Goal: Information Seeking & Learning: Learn about a topic

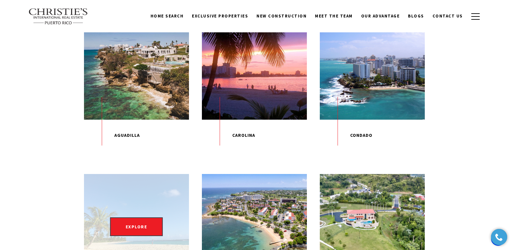
click at [148, 213] on div "EXPLORE" at bounding box center [136, 226] width 105 height 105
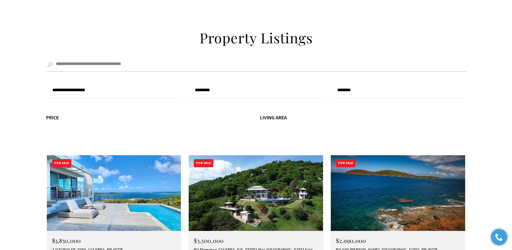
scroll to position [2185, 0]
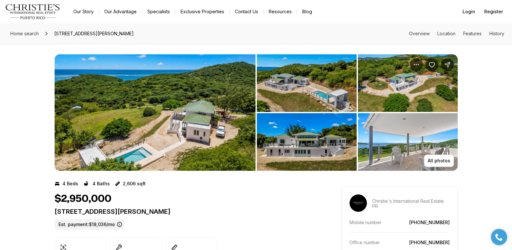
drag, startPoint x: 52, startPoint y: 212, endPoint x: 218, endPoint y: 209, distance: 165.7
copy p "[STREET_ADDRESS][PERSON_NAME]"
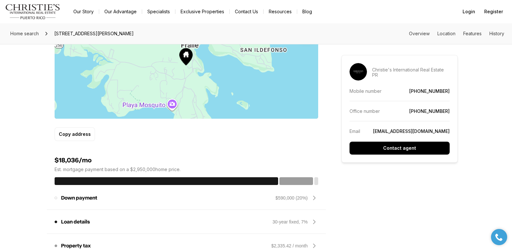
scroll to position [218, 0]
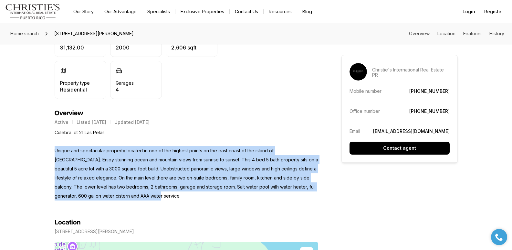
drag, startPoint x: 55, startPoint y: 149, endPoint x: 162, endPoint y: 192, distance: 115.8
click at [162, 192] on p "Culebra lot 21 Las Pelas Unique and spectacular property located in one of the …" at bounding box center [187, 164] width 264 height 72
copy p "Unique and spectacular property located in one of the highest points on the eas…"
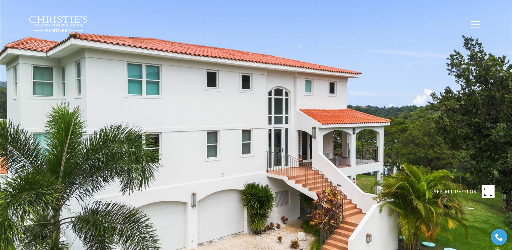
click at [481, 157] on div at bounding box center [256, 125] width 512 height 250
click at [488, 186] on rect at bounding box center [488, 191] width 13 height 13
click at [144, 97] on div at bounding box center [256, 125] width 512 height 250
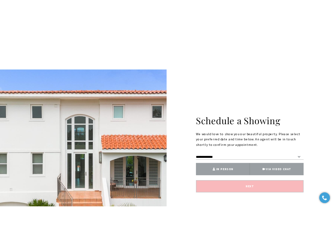
scroll to position [83, 0]
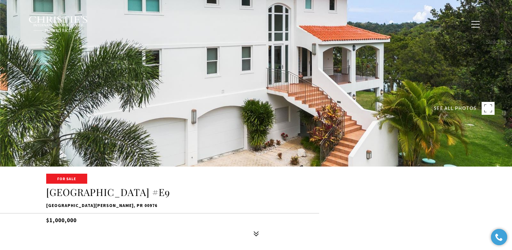
click at [491, 110] on rect at bounding box center [488, 108] width 13 height 13
click at [456, 108] on span "SEE ALL PHOTOS" at bounding box center [455, 108] width 43 height 8
click at [345, 93] on div at bounding box center [256, 42] width 512 height 250
click at [502, 57] on div at bounding box center [256, 42] width 512 height 250
drag, startPoint x: 492, startPoint y: 40, endPoint x: 487, endPoint y: 71, distance: 32.0
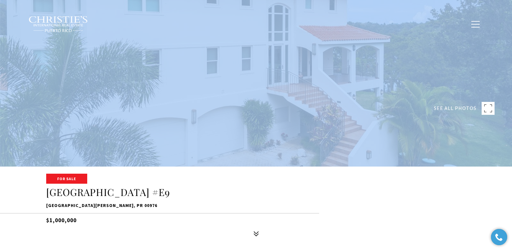
click at [282, 77] on div at bounding box center [256, 42] width 512 height 250
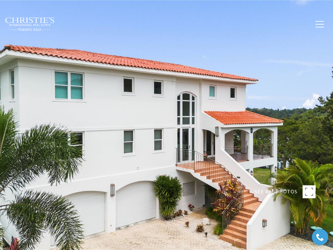
type input "**********"
type input "********"
type input "***"
type input "**********"
type input "**"
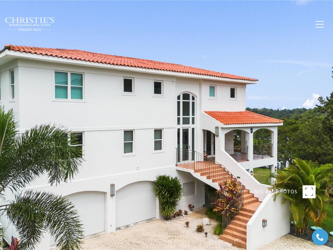
type input "**********"
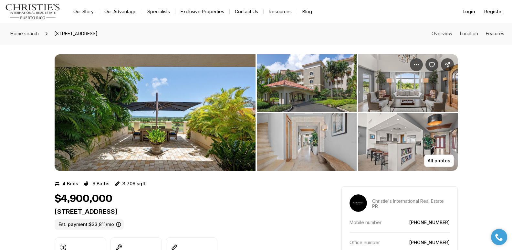
click at [315, 90] on img "View image gallery" at bounding box center [307, 82] width 100 height 57
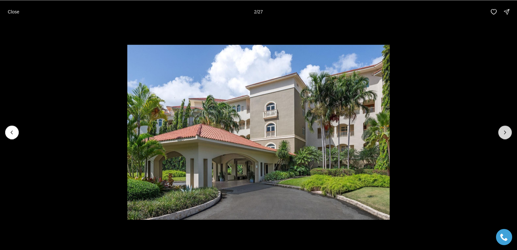
drag, startPoint x: 283, startPoint y: 84, endPoint x: 510, endPoint y: 133, distance: 232.6
click at [510, 133] on button "Next slide" at bounding box center [505, 132] width 14 height 14
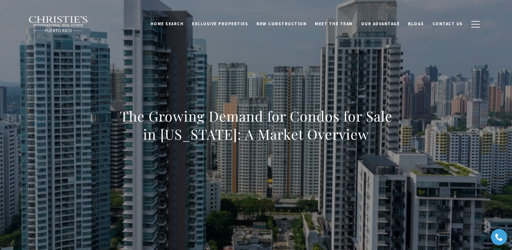
click at [423, 25] on span "Blogs" at bounding box center [416, 23] width 16 height 5
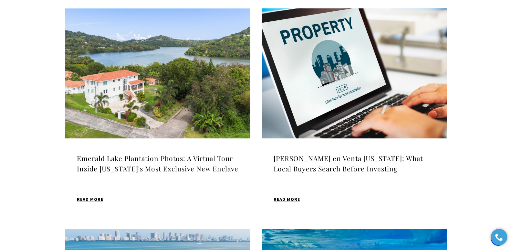
click at [145, 84] on img at bounding box center [157, 73] width 185 height 130
click at [120, 159] on h4 "Emerald Lake Plantation Photos: A Virtual Tour Inside [US_STATE]'s Most Exclusi…" at bounding box center [158, 163] width 162 height 20
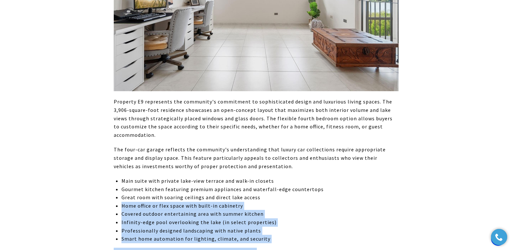
scroll to position [2511, 0]
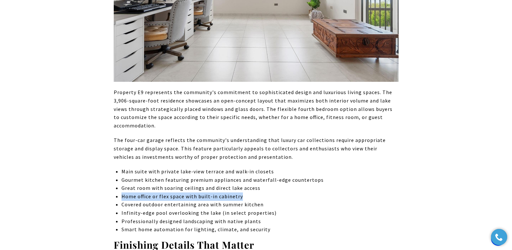
drag, startPoint x: 122, startPoint y: 247, endPoint x: 243, endPoint y: 141, distance: 161.1
click at [243, 192] on p "Home office or flex space with built-in cabinetry" at bounding box center [259, 196] width 277 height 8
copy p "Home office or flex space with built-in cabinetry"
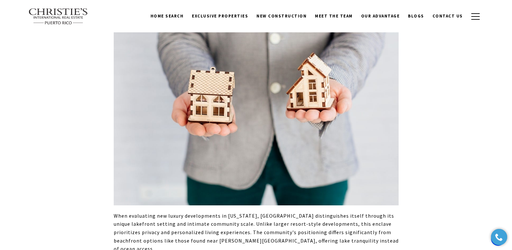
scroll to position [1637, 0]
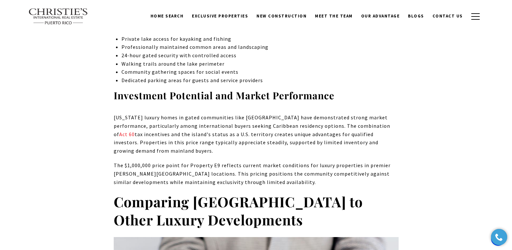
drag, startPoint x: 111, startPoint y: 162, endPoint x: 320, endPoint y: 182, distance: 210.6
copy strong "Comparing [GEOGRAPHIC_DATA] to Other Luxury Developments"
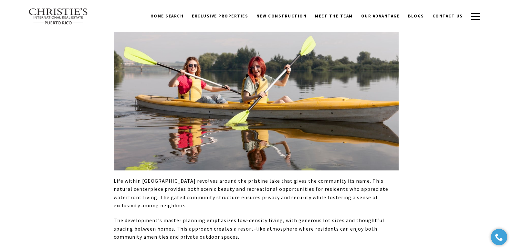
scroll to position [1419, 0]
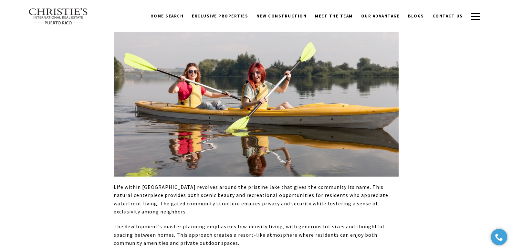
drag, startPoint x: 122, startPoint y: 217, endPoint x: 198, endPoint y: 215, distance: 75.9
copy p "Private lake access for kayaking"
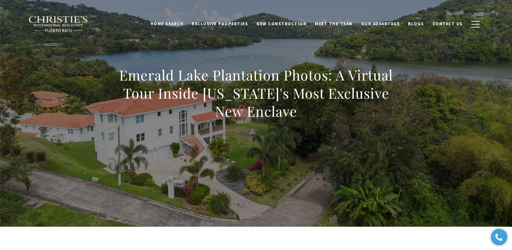
scroll to position [0, 0]
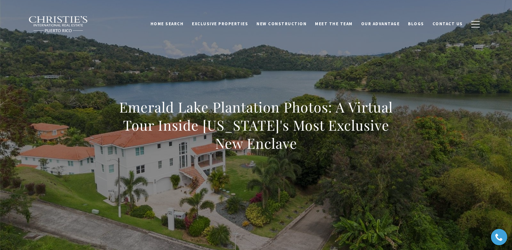
drag, startPoint x: 122, startPoint y: 107, endPoint x: 310, endPoint y: 149, distance: 192.8
click at [310, 149] on h1 "Emerald Lake Plantation Photos: A Virtual Tour Inside [US_STATE]'s Most Exclusi…" at bounding box center [256, 125] width 285 height 54
copy h1 "Emerald Lake Plantation Photos: A Virtual Tour Inside [US_STATE]'s Most Exclusi…"
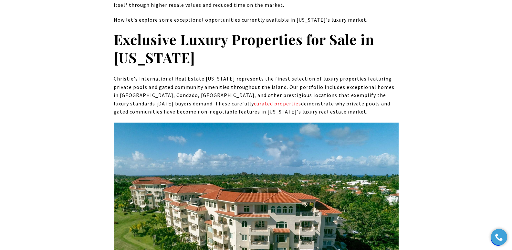
scroll to position [2185, 0]
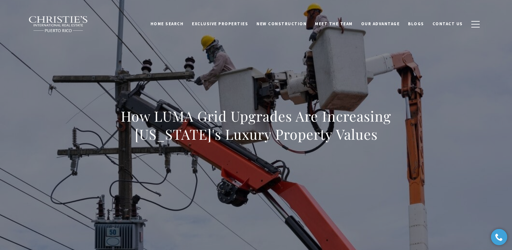
drag, startPoint x: 117, startPoint y: 109, endPoint x: 375, endPoint y: 138, distance: 260.0
click at [375, 139] on h1 "How LUMA Grid Upgrades Are Increasing Puerto Rico's Luxury Property Values" at bounding box center [256, 125] width 285 height 36
copy h1 "How LUMA Grid Upgrades Are Increasing Puerto Rico's Luxury Property Values"
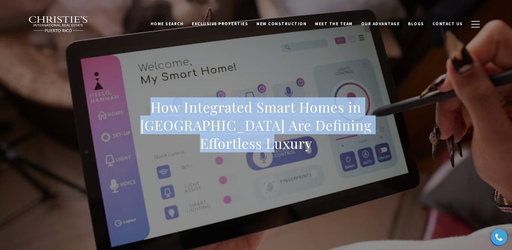
drag, startPoint x: 124, startPoint y: 116, endPoint x: 374, endPoint y: 160, distance: 253.6
click at [374, 160] on div "How Integrated Smart Homes in [GEOGRAPHIC_DATA] Are Defining Effortless Luxury" at bounding box center [256, 129] width 452 height 194
copy h1 "How Integrated Smart Homes in [GEOGRAPHIC_DATA] Are Defining Effortless Luxury"
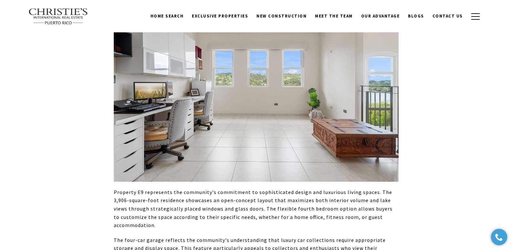
scroll to position [2622, 0]
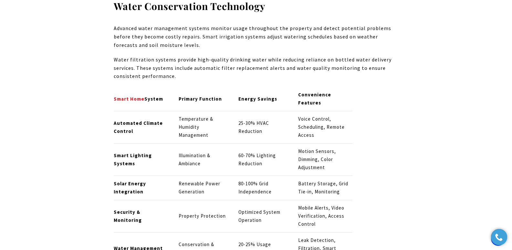
scroll to position [1939, 0]
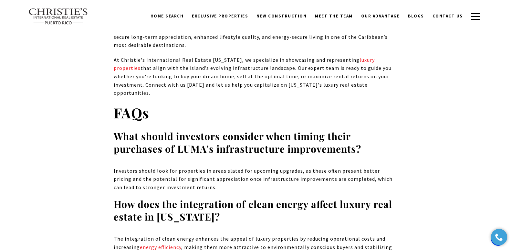
scroll to position [4287, 0]
